Goal: Find specific page/section: Find specific page/section

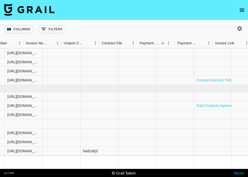
scroll to position [343, 590]
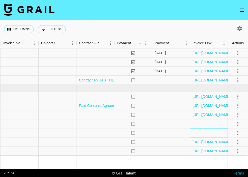
click at [210, 135] on div at bounding box center [209, 133] width 38 height 9
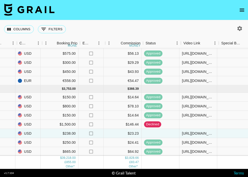
scroll to position [343, 321]
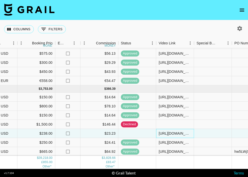
click at [183, 135] on div "[URL][DOMAIN_NAME]" at bounding box center [175, 133] width 33 height 5
drag, startPoint x: 188, startPoint y: 135, endPoint x: 132, endPoint y: 135, distance: 56.1
click at [132, 135] on div "recG82FKAE7Strmed vichognzza [PERSON_NAME][EMAIL_ADDRESS][DOMAIN_NAME] Creed Me…" at bounding box center [98, 133] width 839 height 9
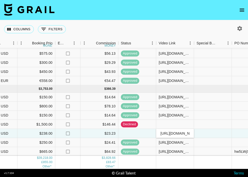
click at [162, 134] on input "[URL][DOMAIN_NAME]" at bounding box center [175, 134] width 37 height 4
drag, startPoint x: 158, startPoint y: 135, endPoint x: 223, endPoint y: 149, distance: 66.5
click at [223, 149] on div "recJnNg0bCONKhsSE shaheer786_ [PERSON_NAME][EMAIL_ADDRESS][DOMAIN_NAME] TT Medi…" at bounding box center [98, 80] width 839 height 153
